Goal: Information Seeking & Learning: Learn about a topic

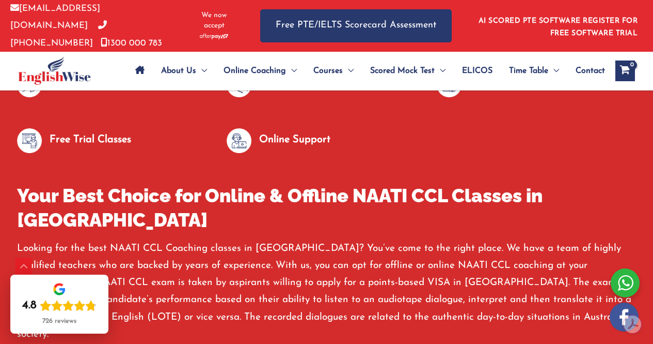
scroll to position [611, 0]
click at [20, 266] on div "Scroll to Top" at bounding box center [23, 266] width 17 height 17
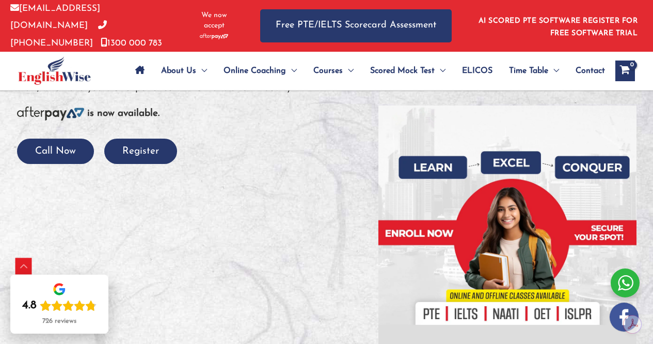
scroll to position [0, 0]
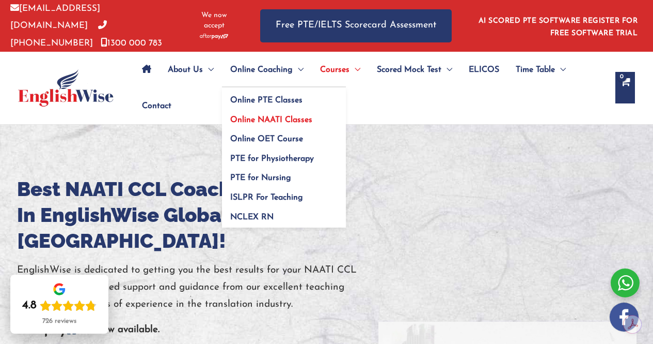
click at [270, 117] on span "Online NAATI Classes" at bounding box center [271, 120] width 82 height 8
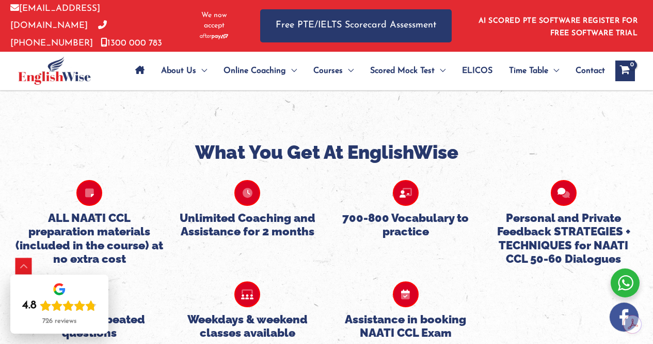
scroll to position [962, 0]
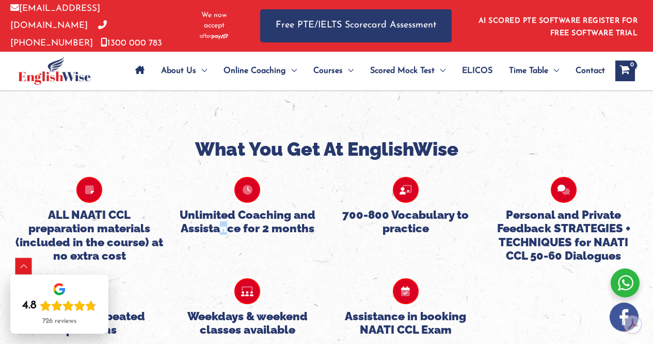
drag, startPoint x: 0, startPoint y: 0, endPoint x: 222, endPoint y: 220, distance: 312.3
click at [222, 220] on div "ALL NAATI CCL preparation materials (included in the course) at no extra cost U…" at bounding box center [326, 211] width 633 height 101
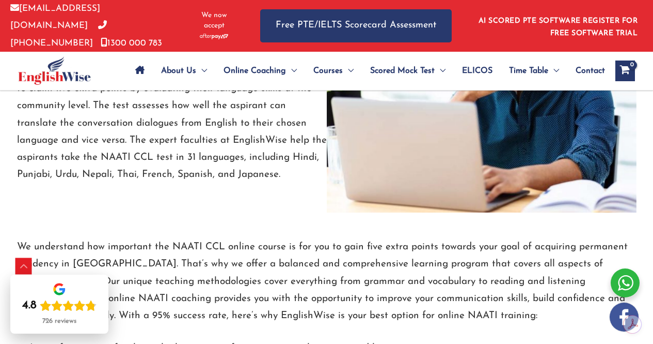
scroll to position [1479, 0]
